Goal: Navigation & Orientation: Find specific page/section

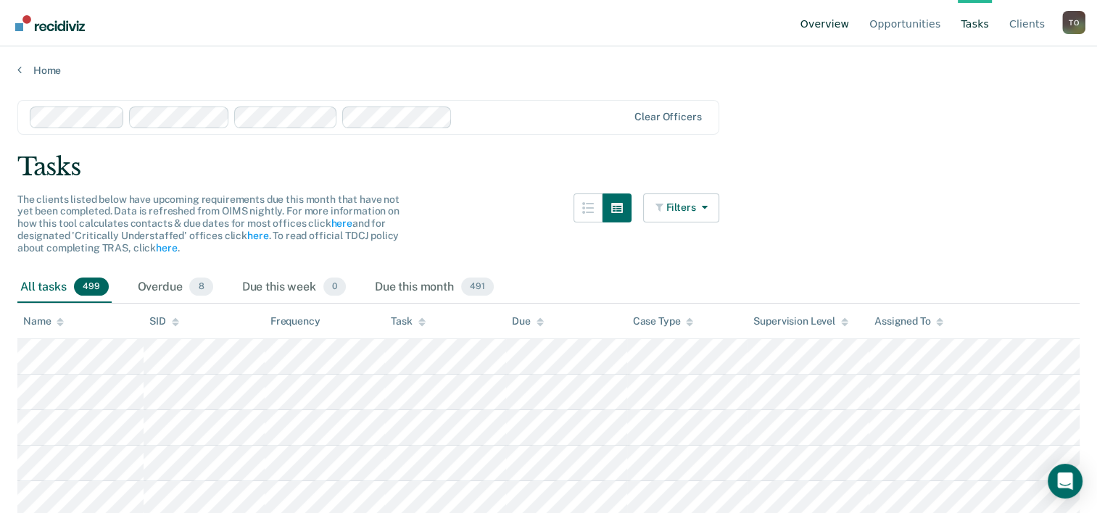
click at [838, 20] on link "Overview" at bounding box center [824, 23] width 55 height 46
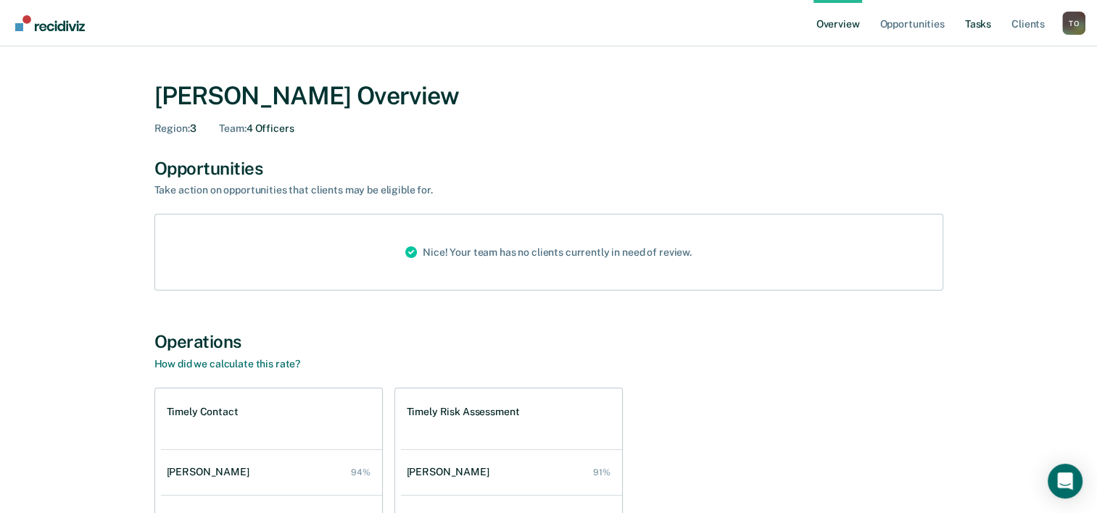
click at [971, 26] on link "Tasks" at bounding box center [978, 23] width 32 height 46
